Goal: Obtain resource: Obtain resource

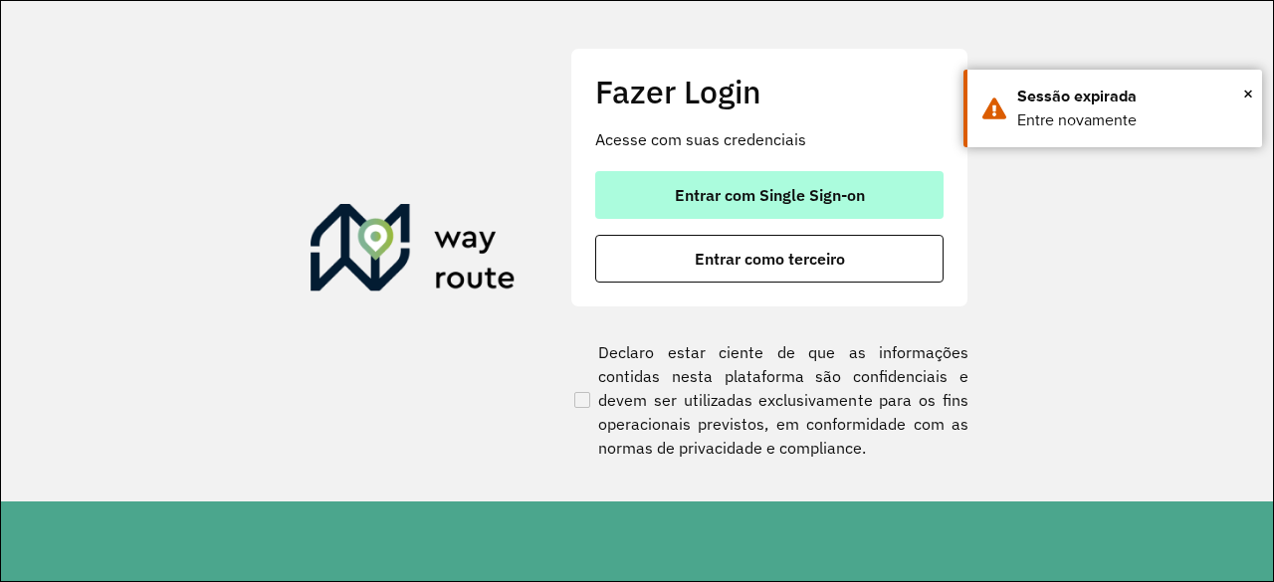
click at [813, 200] on span "Entrar com Single Sign-on" at bounding box center [770, 195] width 190 height 16
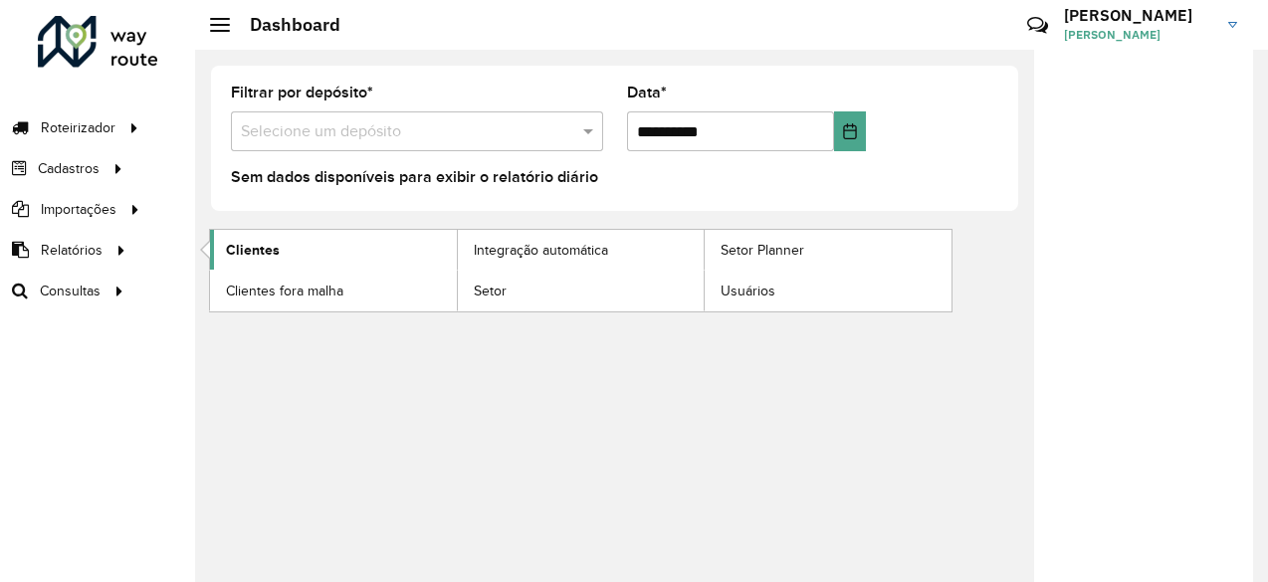
click at [283, 253] on link "Clientes" at bounding box center [333, 250] width 247 height 40
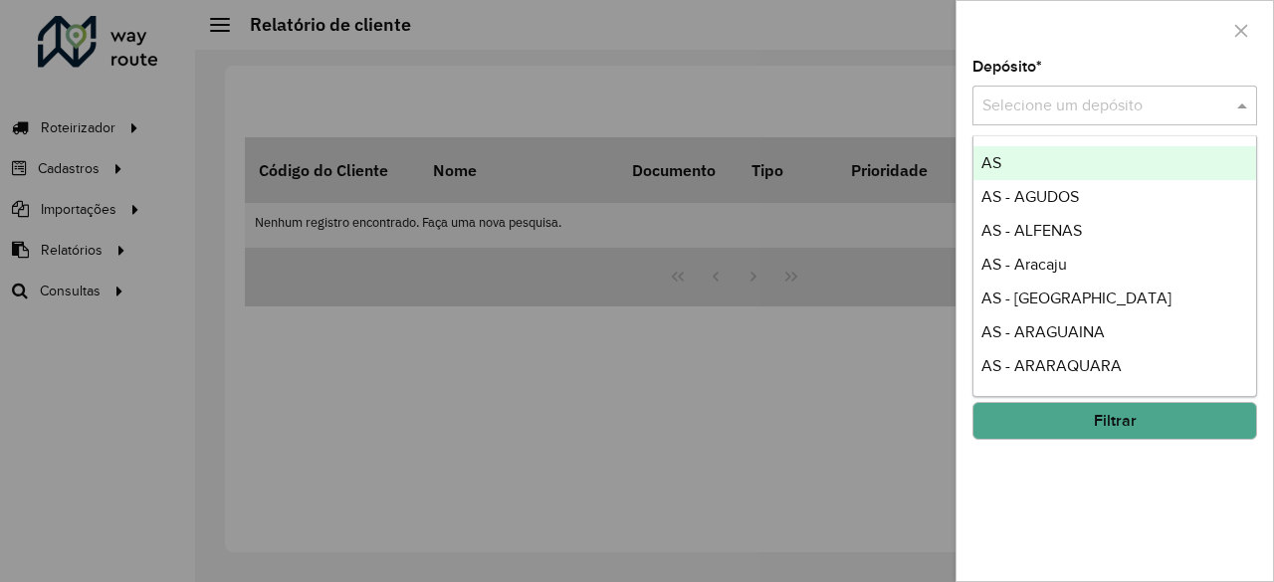
click at [1046, 106] on input "text" at bounding box center [1094, 107] width 225 height 24
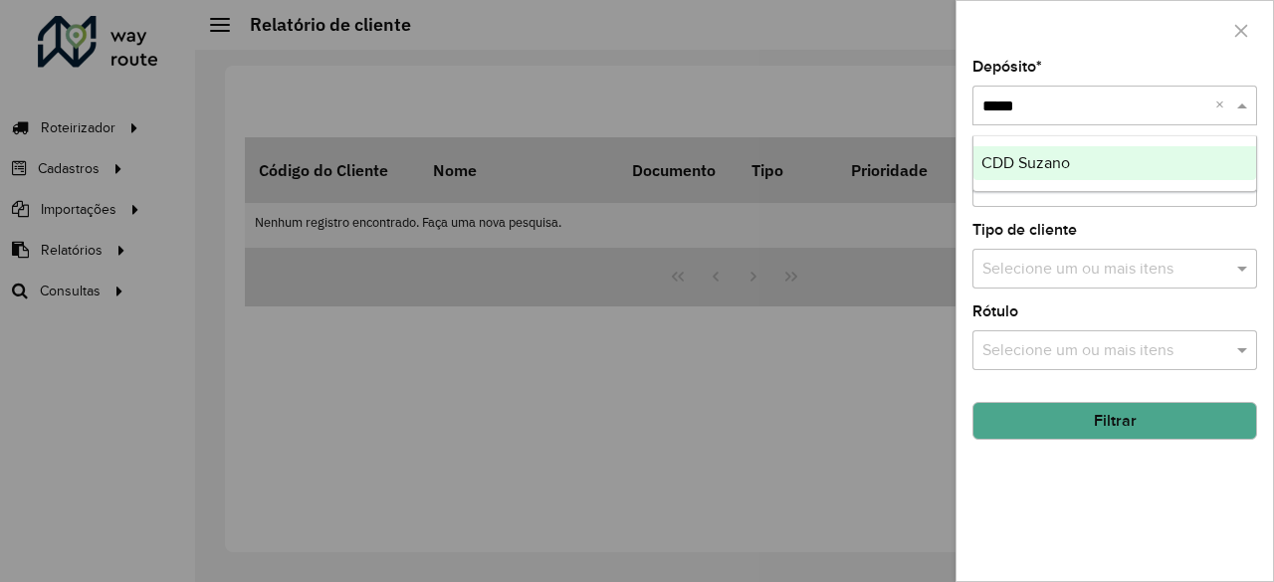
type input "******"
click at [1081, 168] on div "CDD Suzano" at bounding box center [1115, 163] width 284 height 34
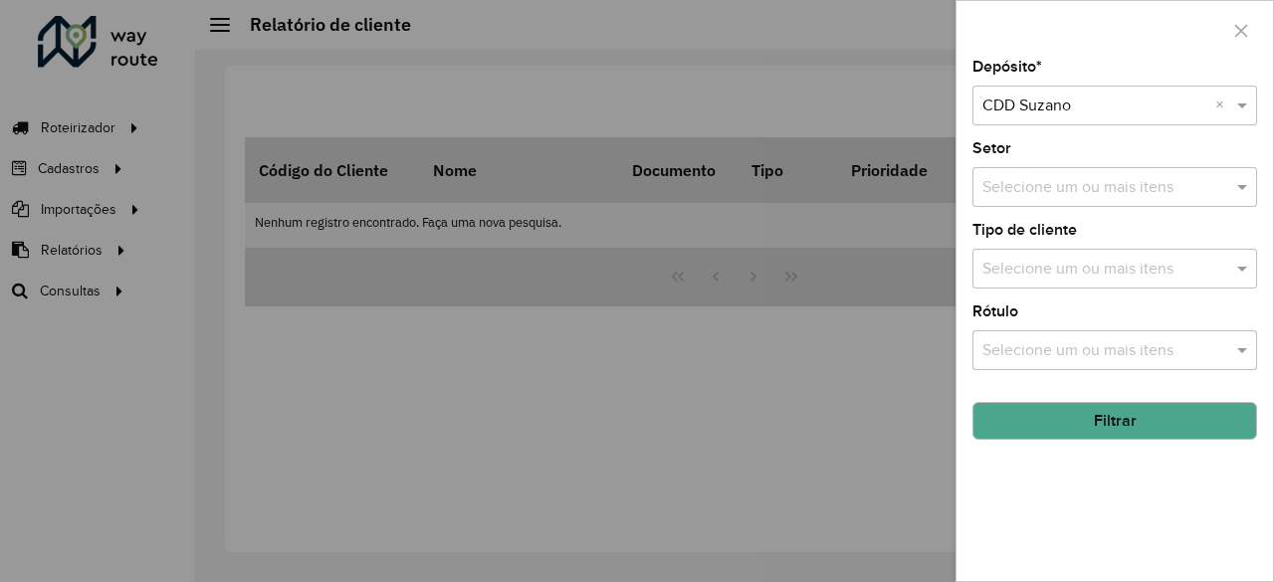
click at [1182, 402] on button "Filtrar" at bounding box center [1114, 421] width 285 height 38
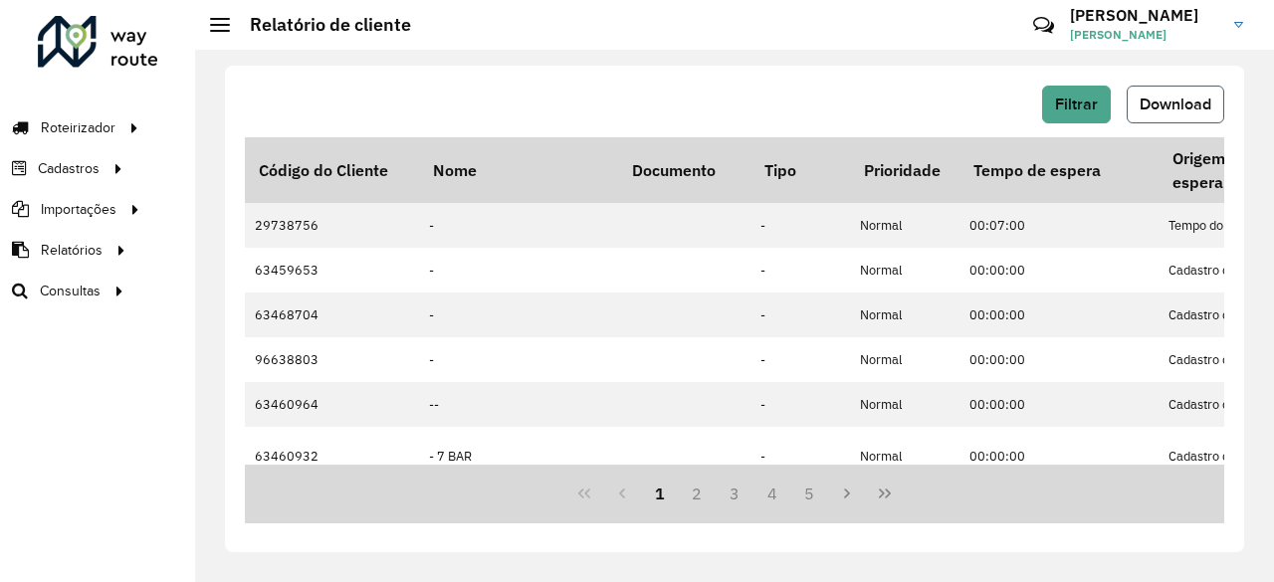
click at [1147, 116] on button "Download" at bounding box center [1175, 105] width 98 height 38
click at [793, 494] on button "5" at bounding box center [810, 494] width 38 height 38
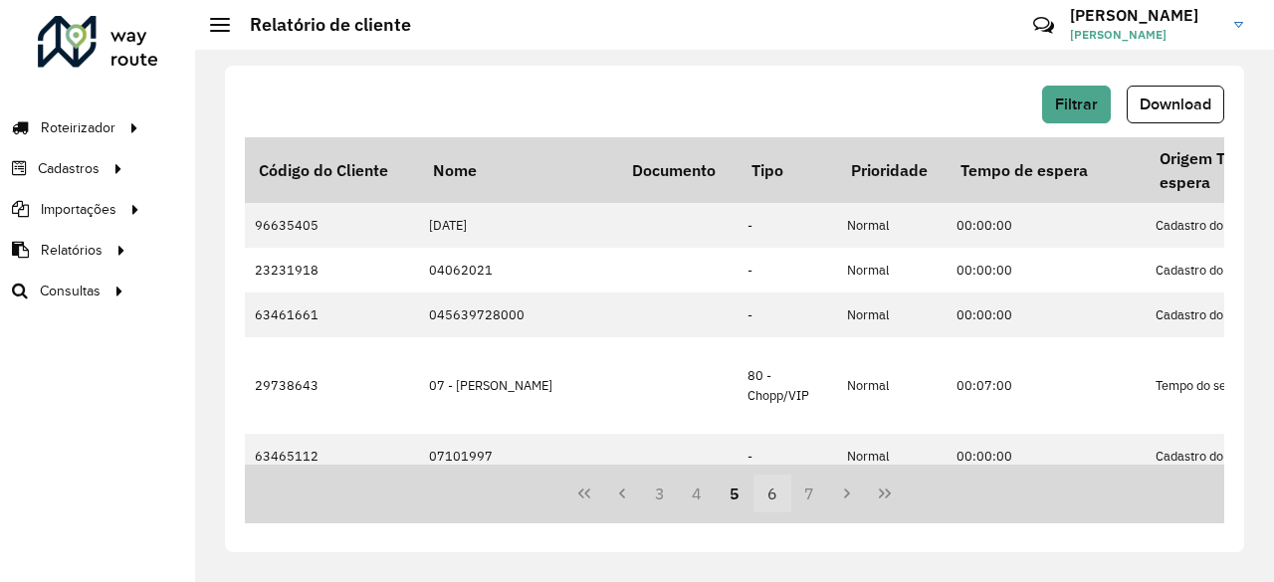
click at [765, 495] on button "6" at bounding box center [772, 494] width 38 height 38
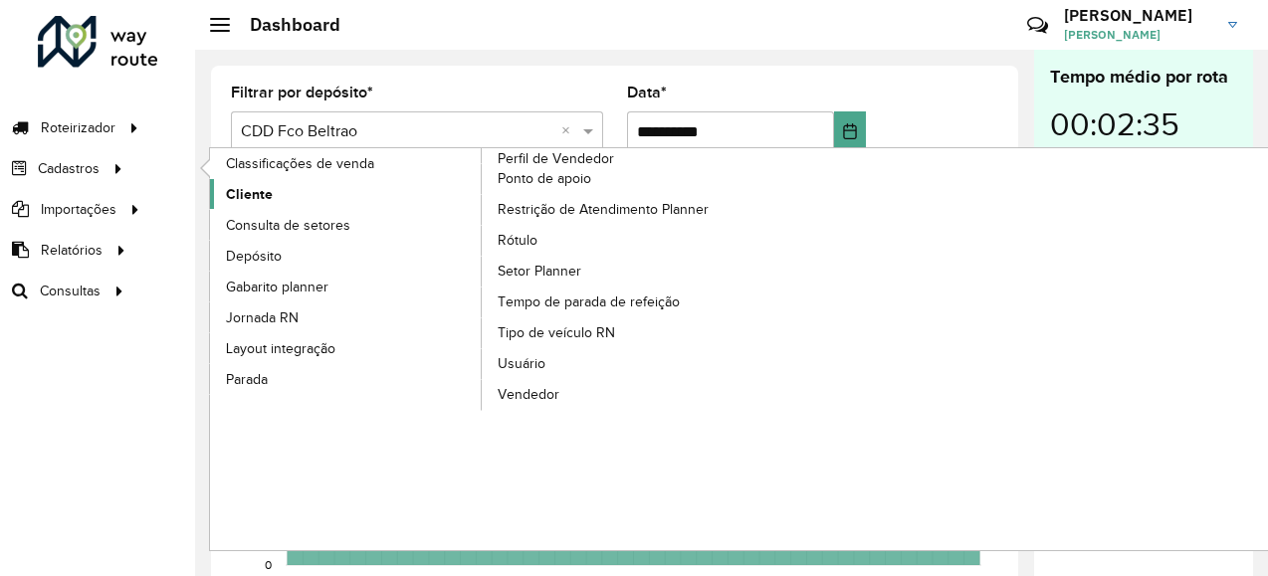
click at [243, 198] on span "Cliente" at bounding box center [249, 194] width 47 height 21
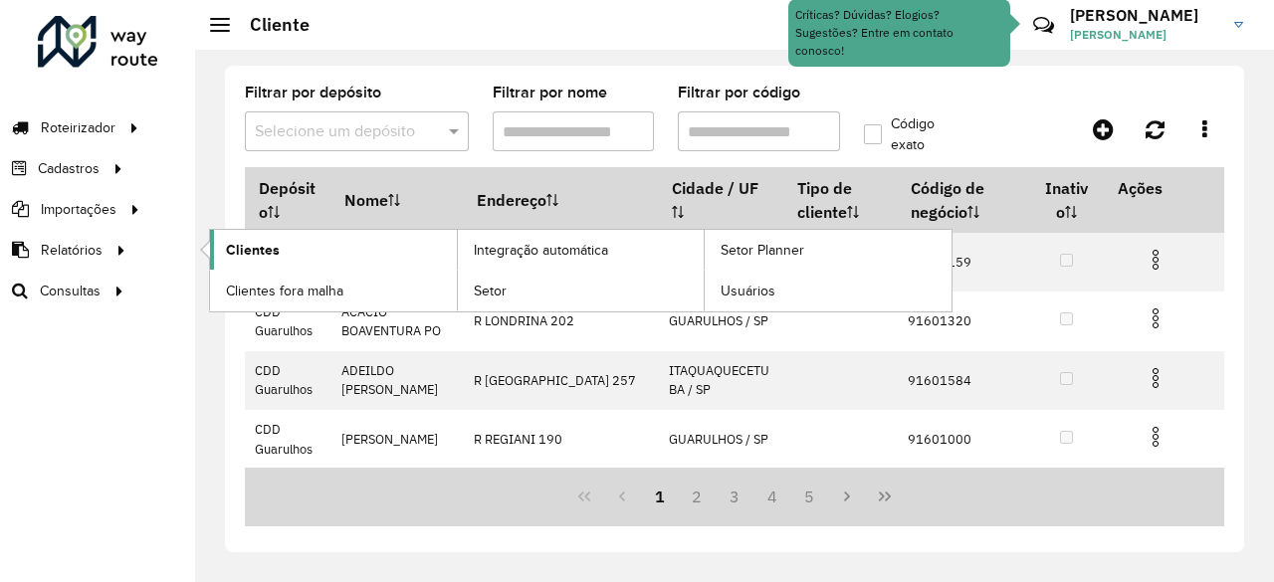
click at [287, 244] on link "Clientes" at bounding box center [333, 250] width 247 height 40
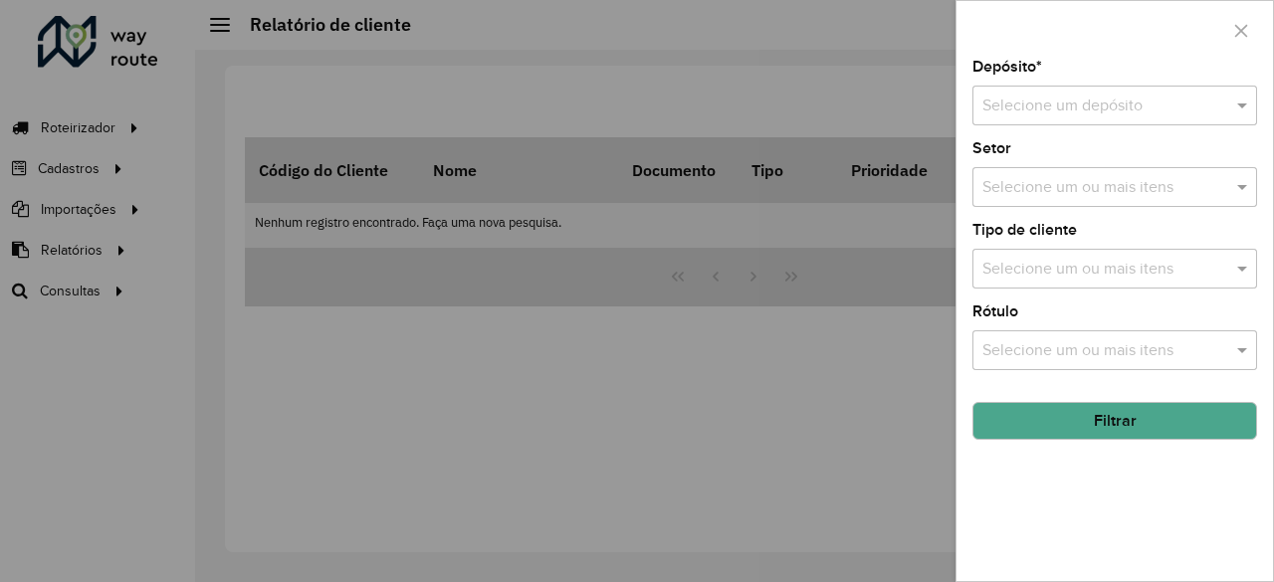
click at [1193, 101] on input "text" at bounding box center [1094, 107] width 225 height 24
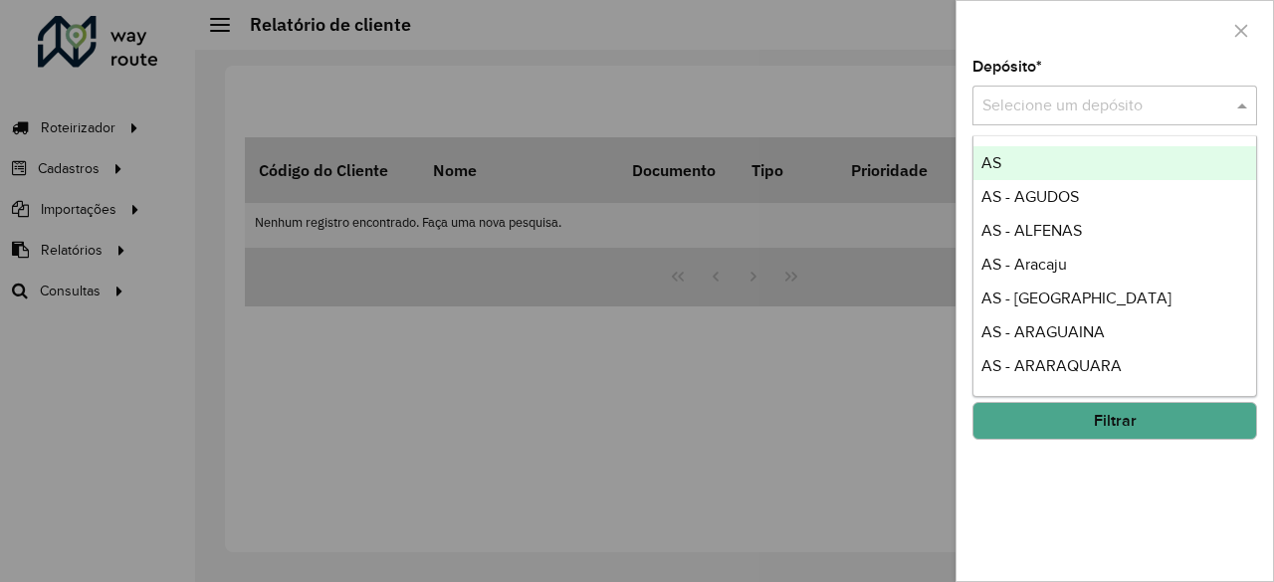
type input "*"
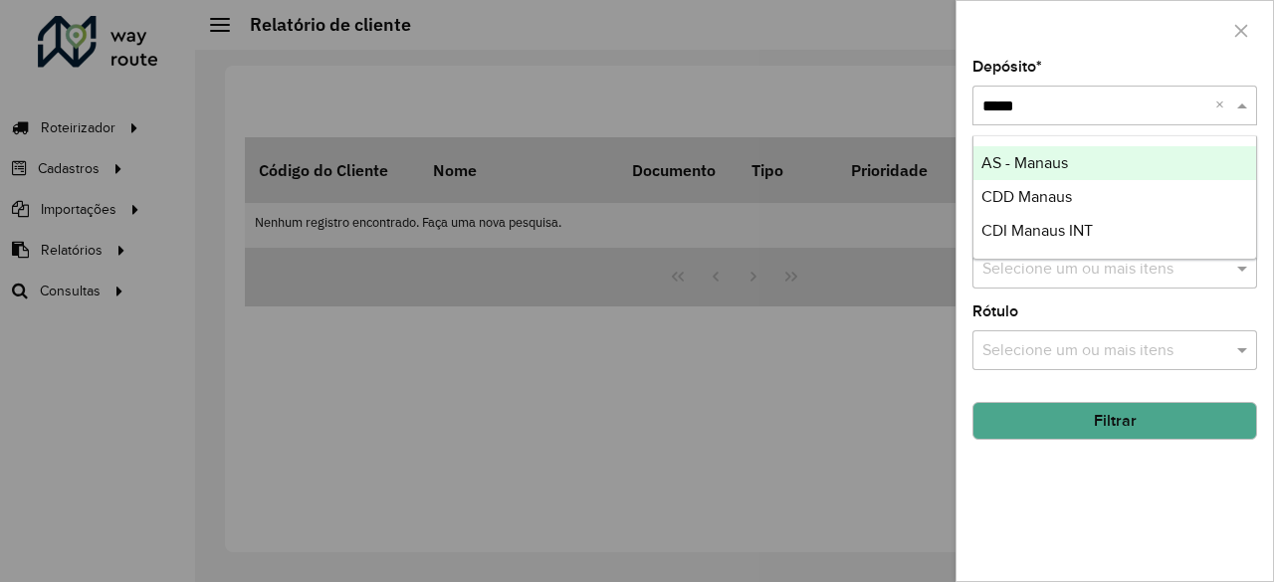
type input "******"
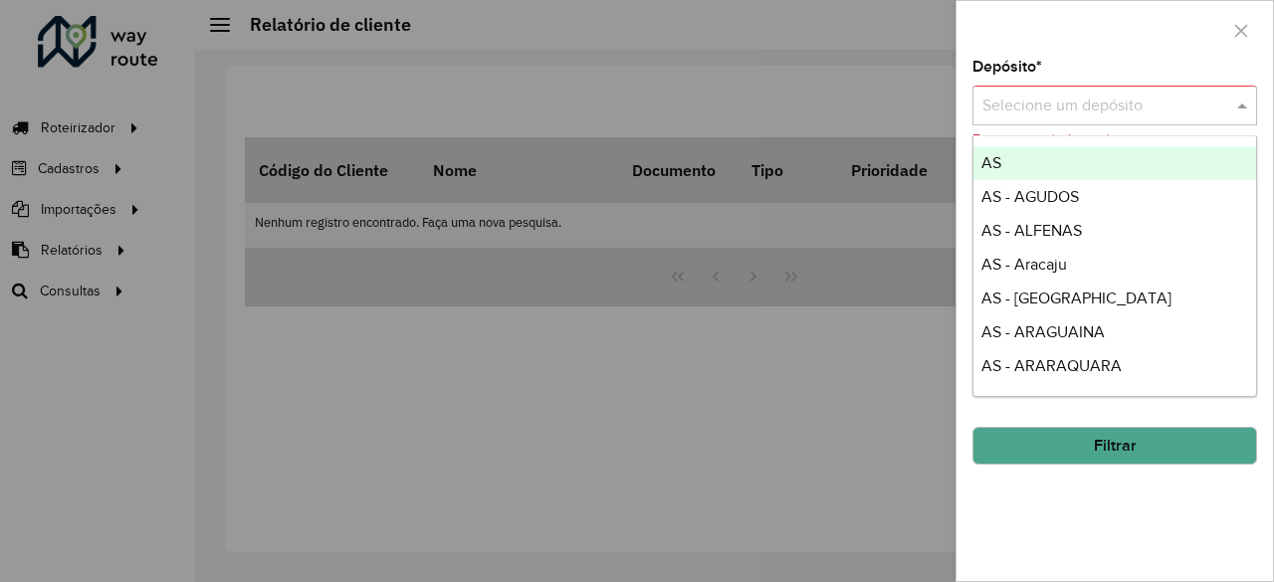
click at [1193, 101] on input "text" at bounding box center [1094, 107] width 225 height 24
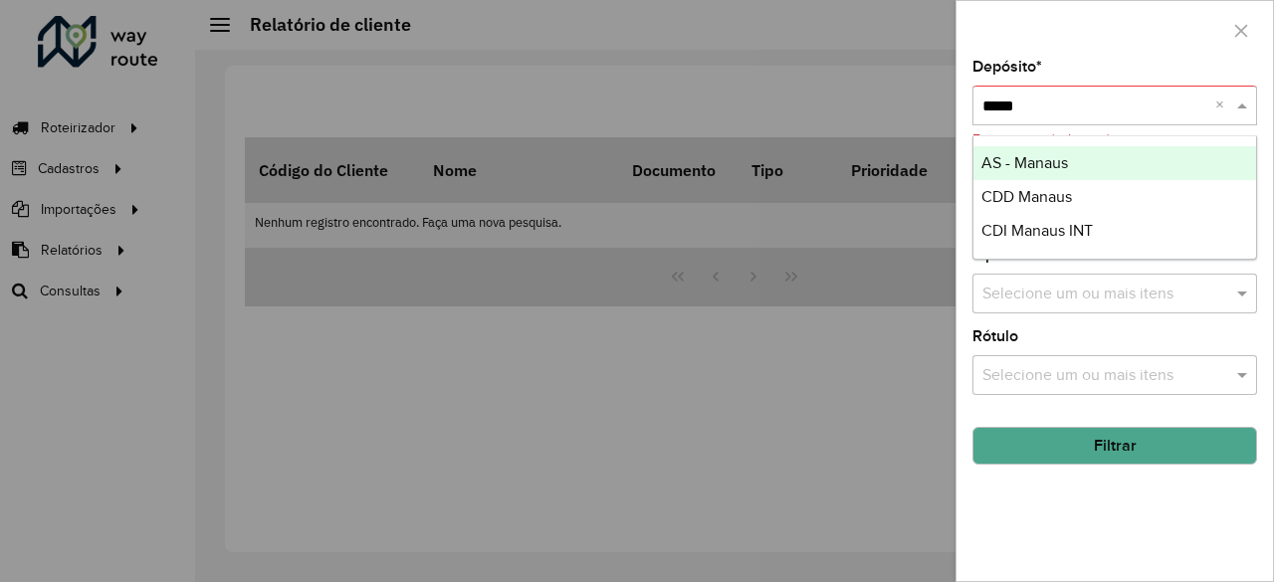
type input "******"
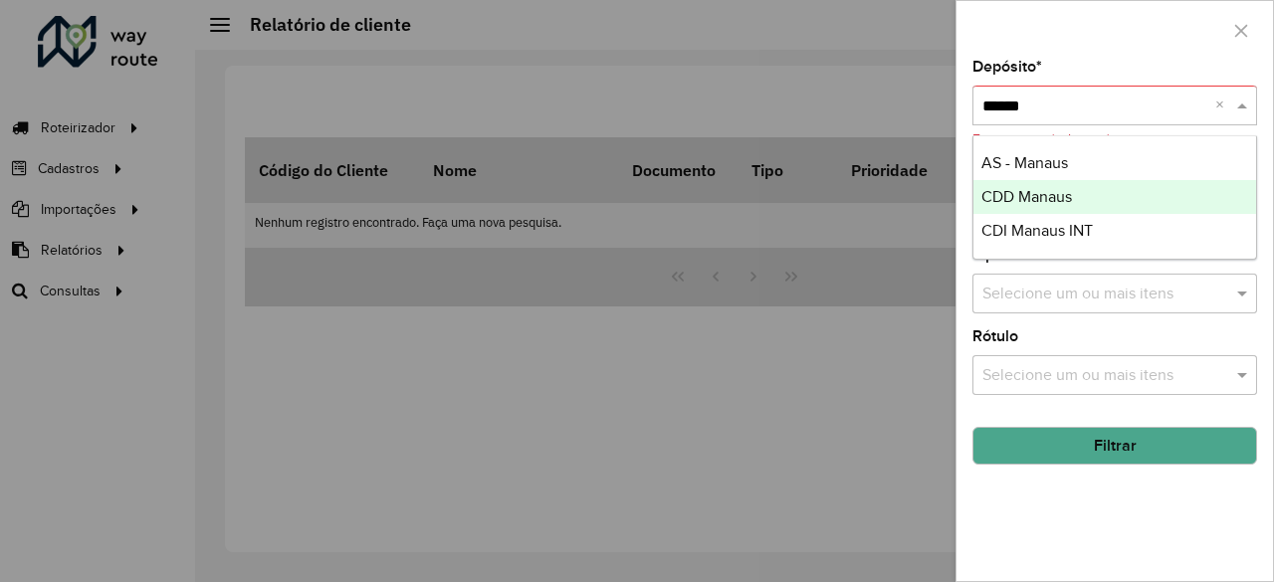
click at [1057, 182] on div "CDD Manaus" at bounding box center [1115, 197] width 284 height 34
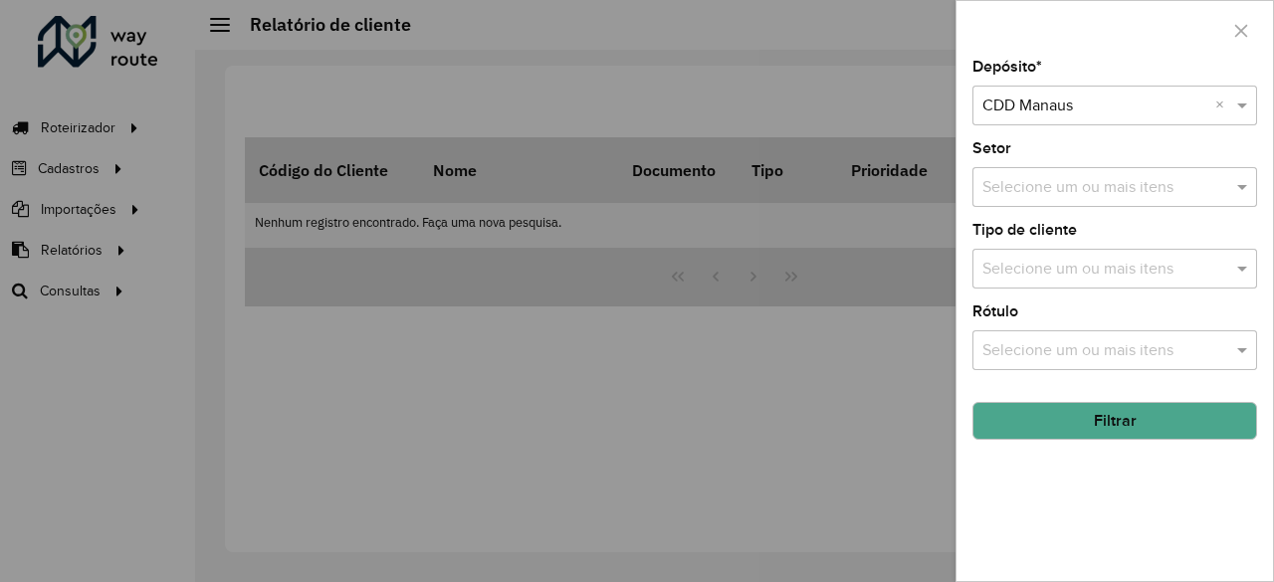
click at [1083, 407] on button "Filtrar" at bounding box center [1114, 421] width 285 height 38
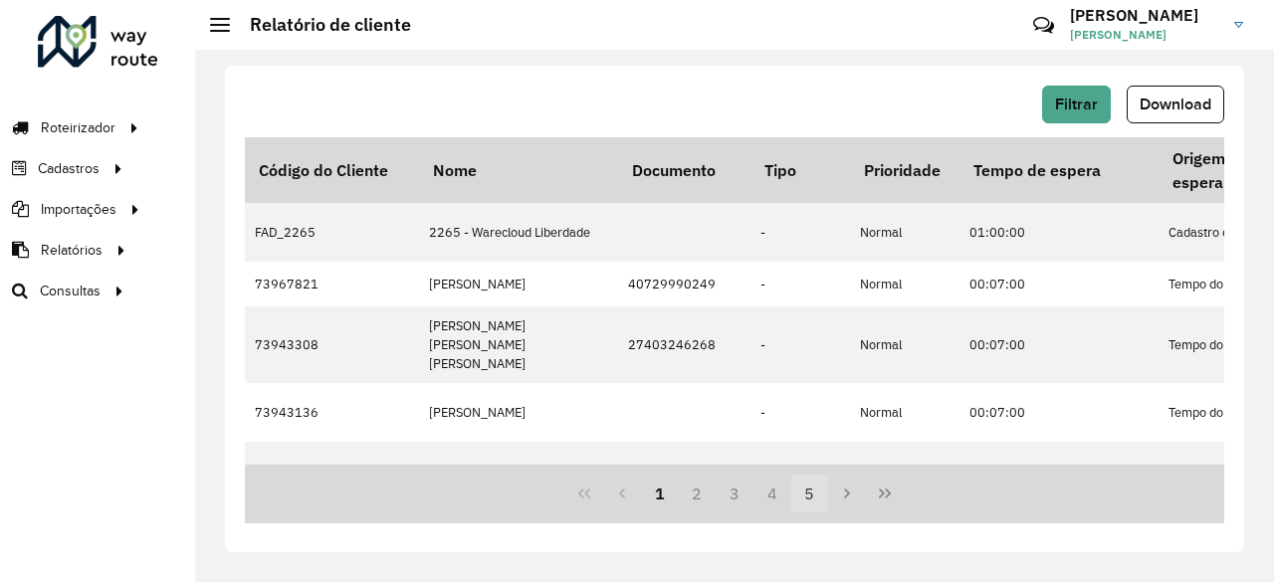
click at [805, 503] on button "5" at bounding box center [810, 494] width 38 height 38
